Goal: Task Accomplishment & Management: Use online tool/utility

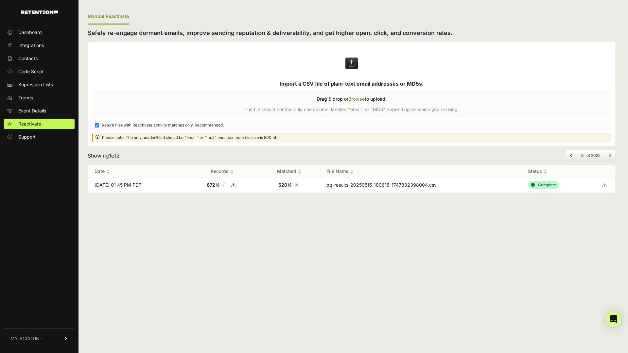
click at [341, 101] on label at bounding box center [352, 94] width 528 height 104
click at [0, 0] on input "file" at bounding box center [0, 0] width 0 height 0
click at [351, 103] on label at bounding box center [352, 94] width 528 height 104
click at [0, 0] on input "file" at bounding box center [0, 0] width 0 height 0
